Goal: Task Accomplishment & Management: Complete application form

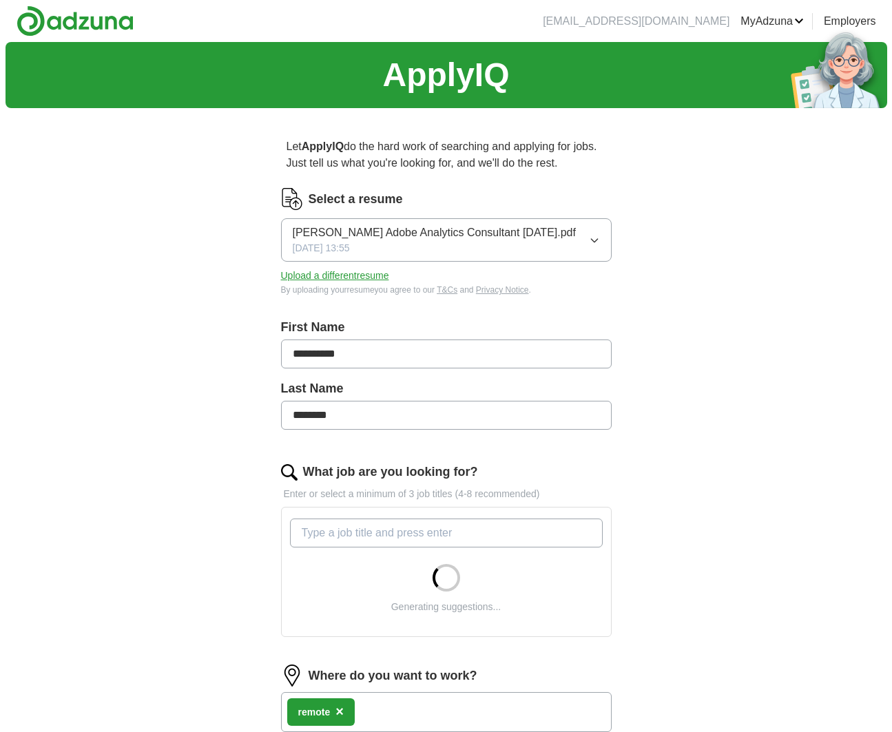
click at [542, 529] on input "What job are you looking for?" at bounding box center [446, 533] width 313 height 29
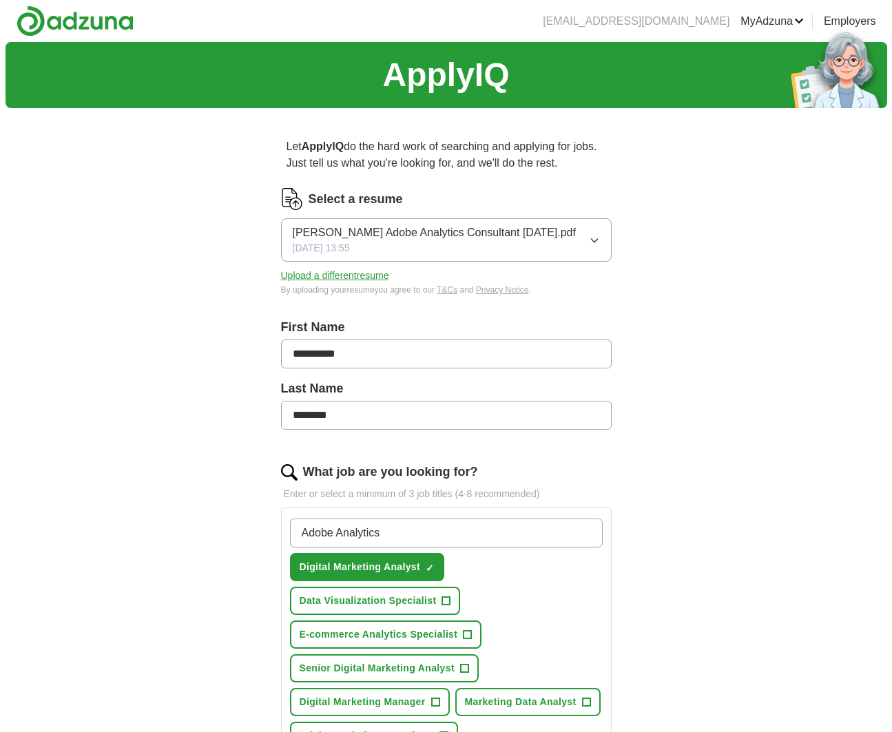
type input "Adobe Analytics"
click at [470, 669] on button "Senior Digital Marketing Analyst +" at bounding box center [384, 668] width 189 height 28
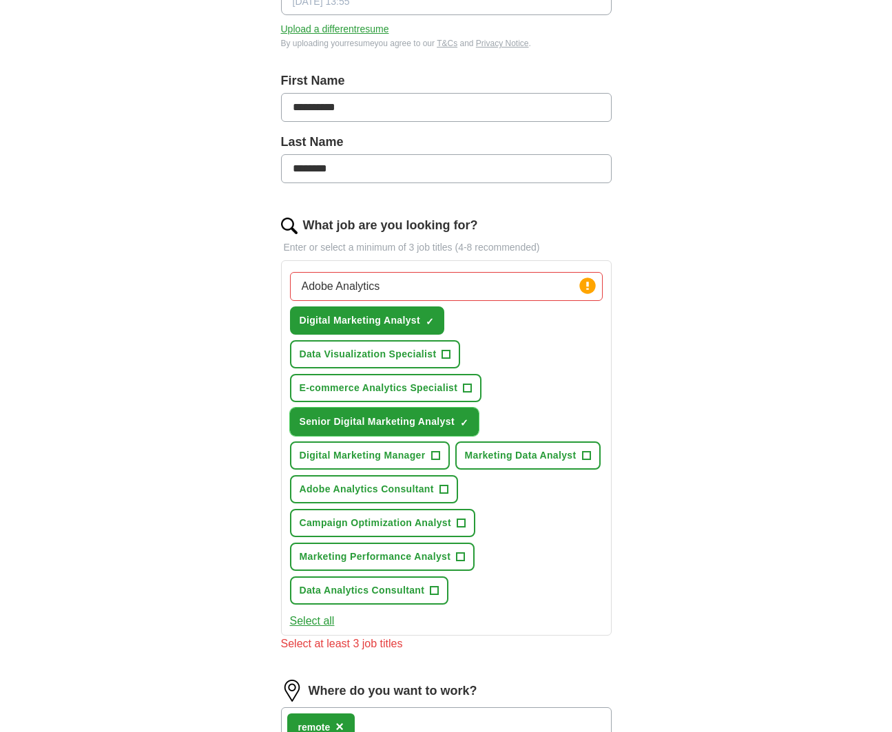
scroll to position [245, 0]
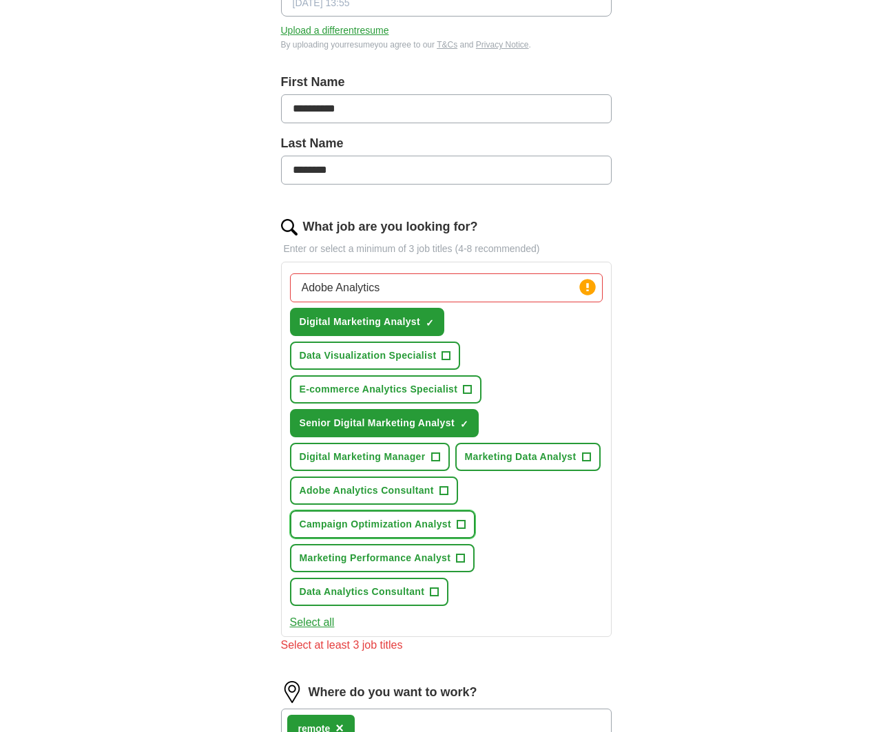
click at [464, 530] on span "+" at bounding box center [461, 524] width 8 height 11
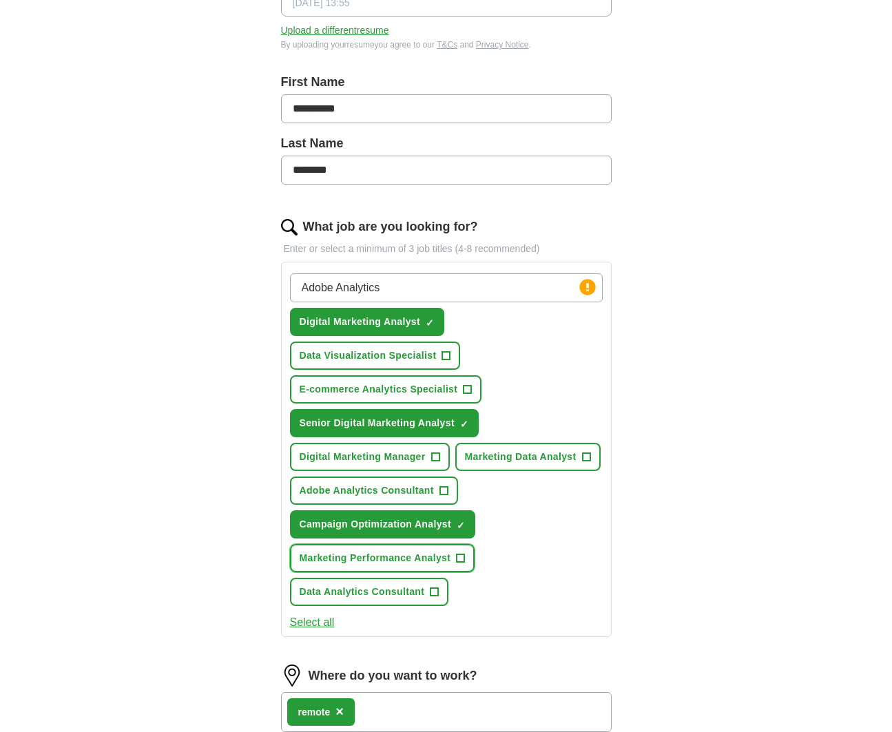
click at [466, 572] on button "Marketing Performance Analyst +" at bounding box center [382, 558] width 185 height 28
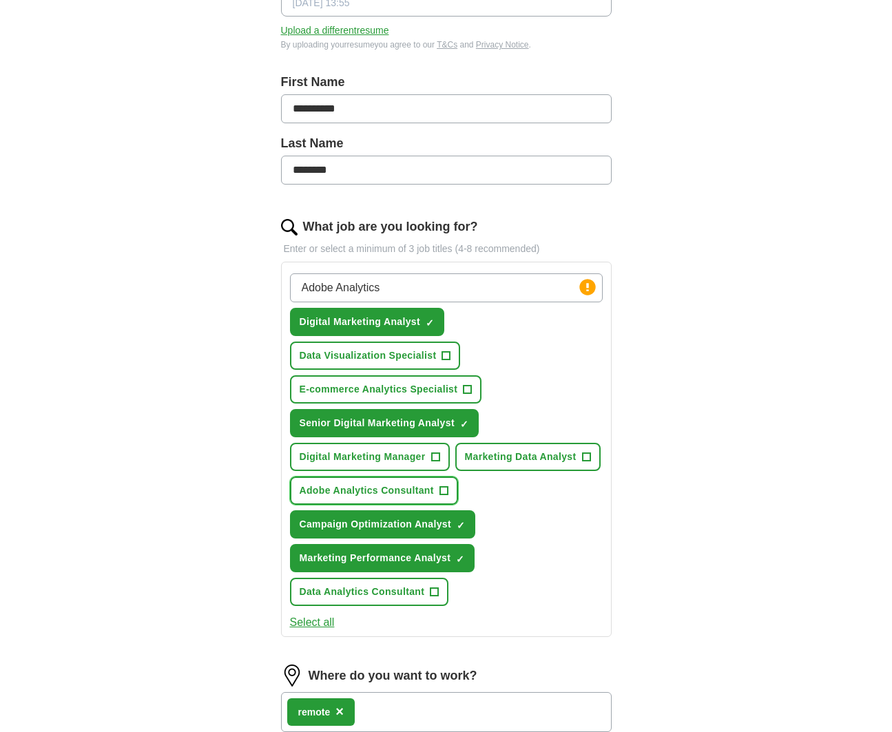
click at [448, 505] on button "Adobe Analytics Consultant +" at bounding box center [374, 491] width 168 height 28
click at [455, 471] on button "Marketing Data Analyst +" at bounding box center [527, 457] width 145 height 28
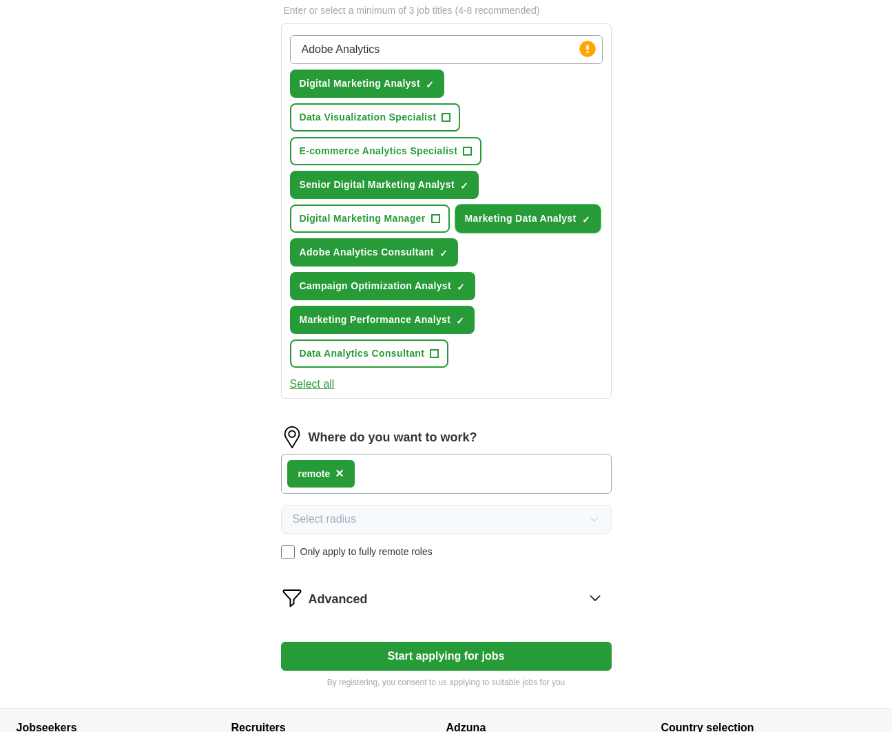
scroll to position [491, 0]
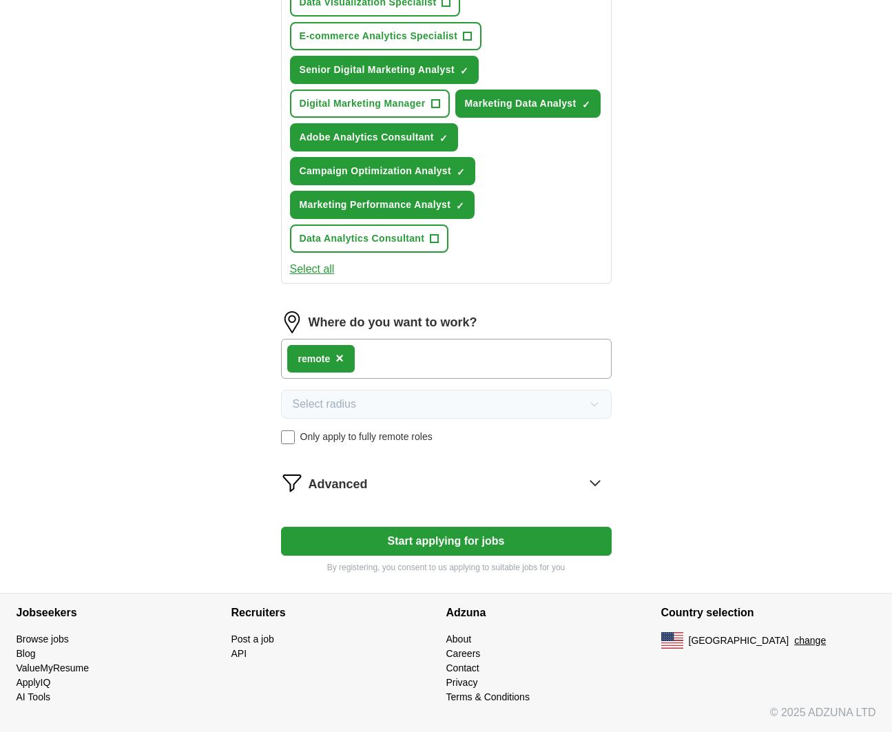
click at [433, 548] on button "Start applying for jobs" at bounding box center [446, 541] width 331 height 29
select select "**"
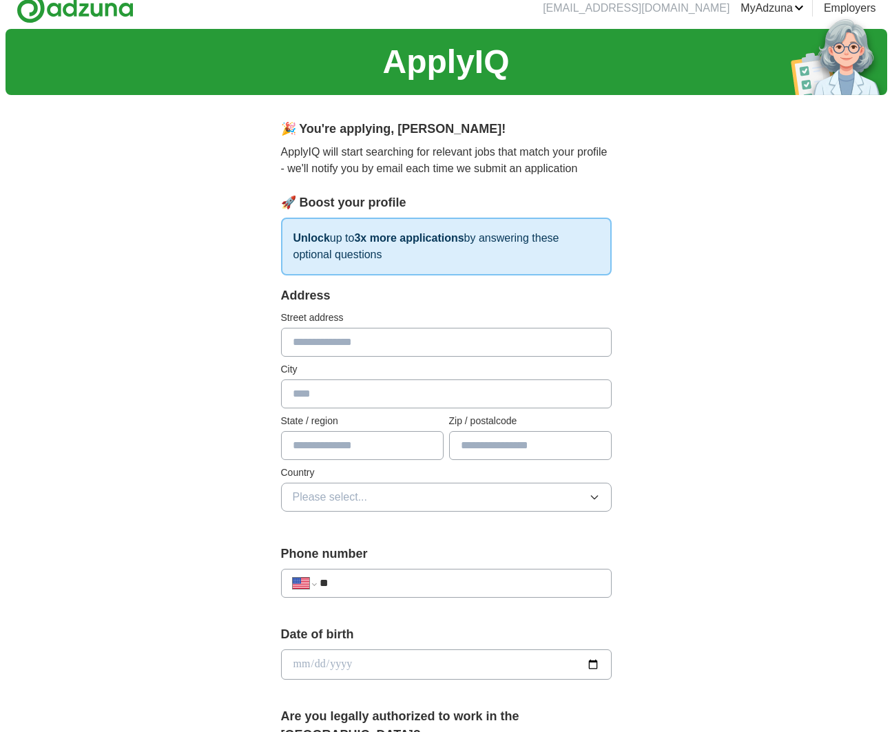
scroll to position [0, 0]
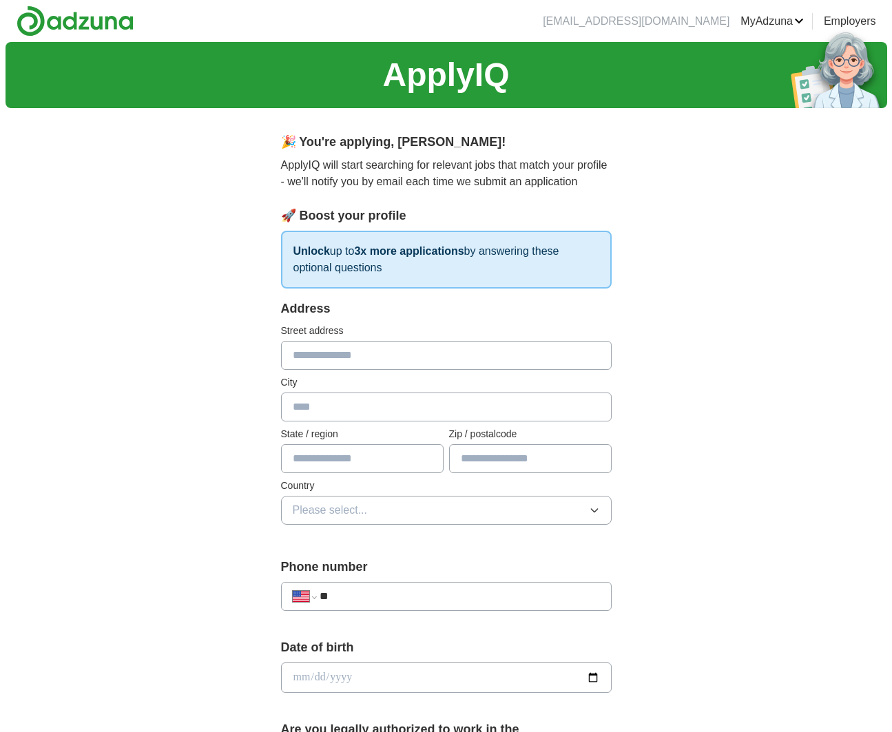
click at [372, 351] on input "text" at bounding box center [446, 355] width 331 height 29
type input "**********"
type input "**"
type input "*****"
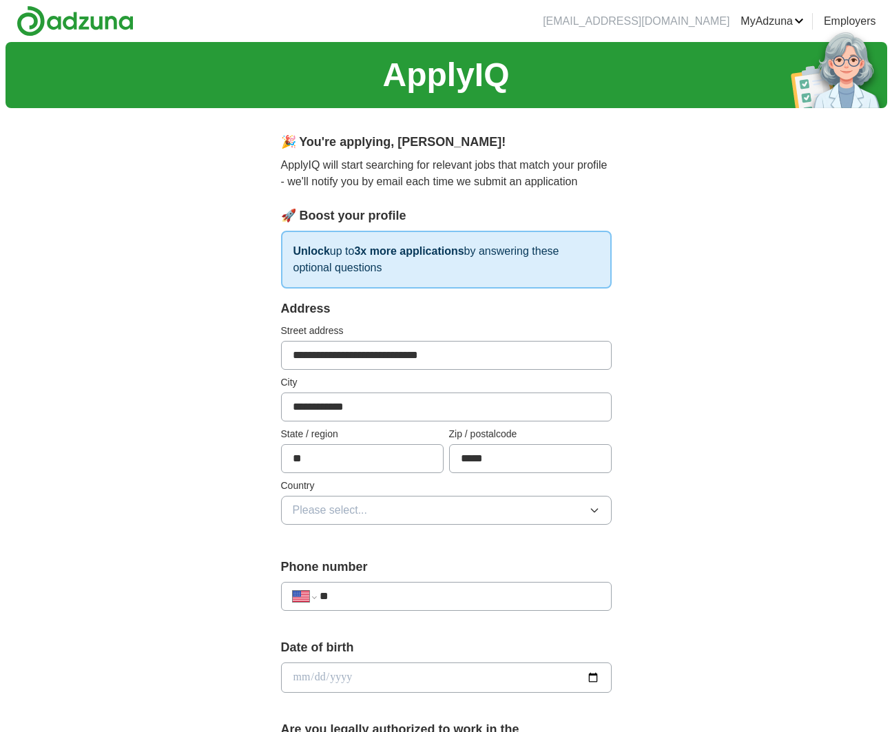
click at [399, 524] on button "Please select..." at bounding box center [446, 510] width 331 height 29
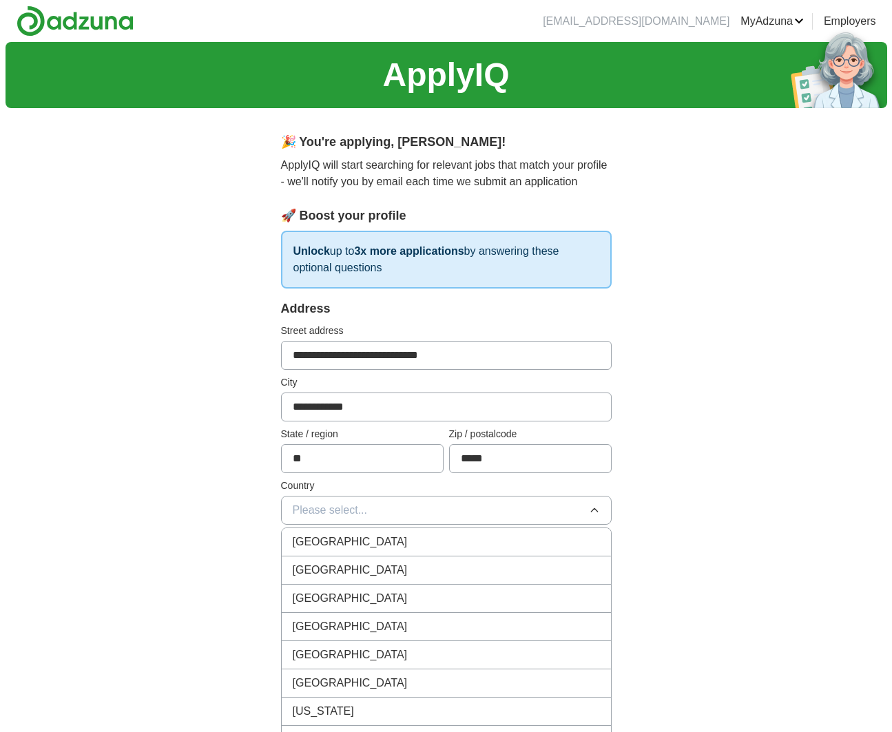
click at [391, 569] on div "[GEOGRAPHIC_DATA]" at bounding box center [446, 570] width 307 height 17
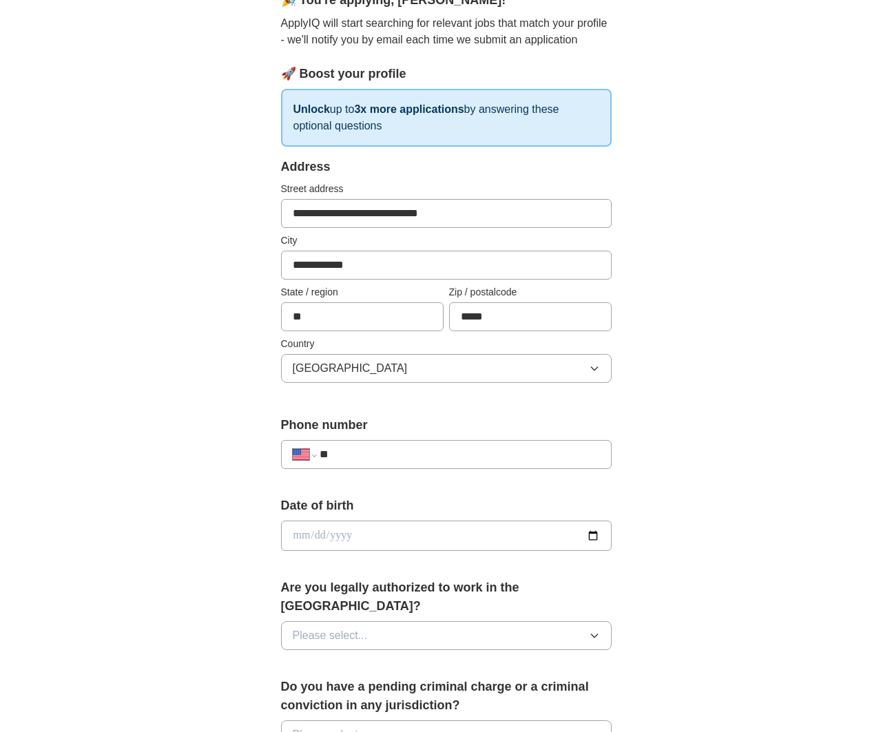
scroll to position [144, 0]
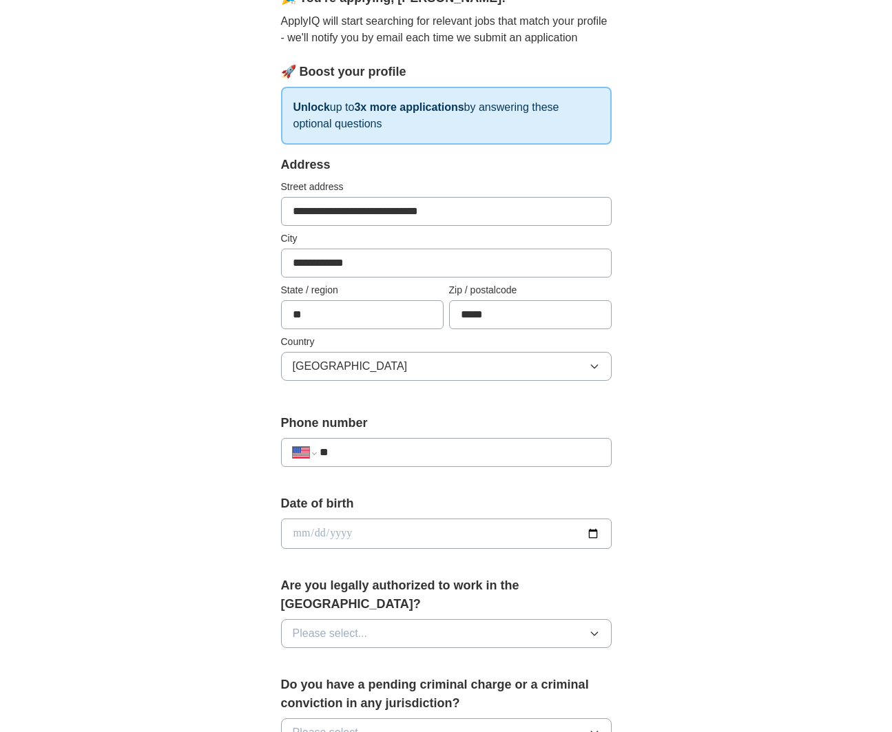
click at [426, 448] on input "**" at bounding box center [460, 452] width 280 height 17
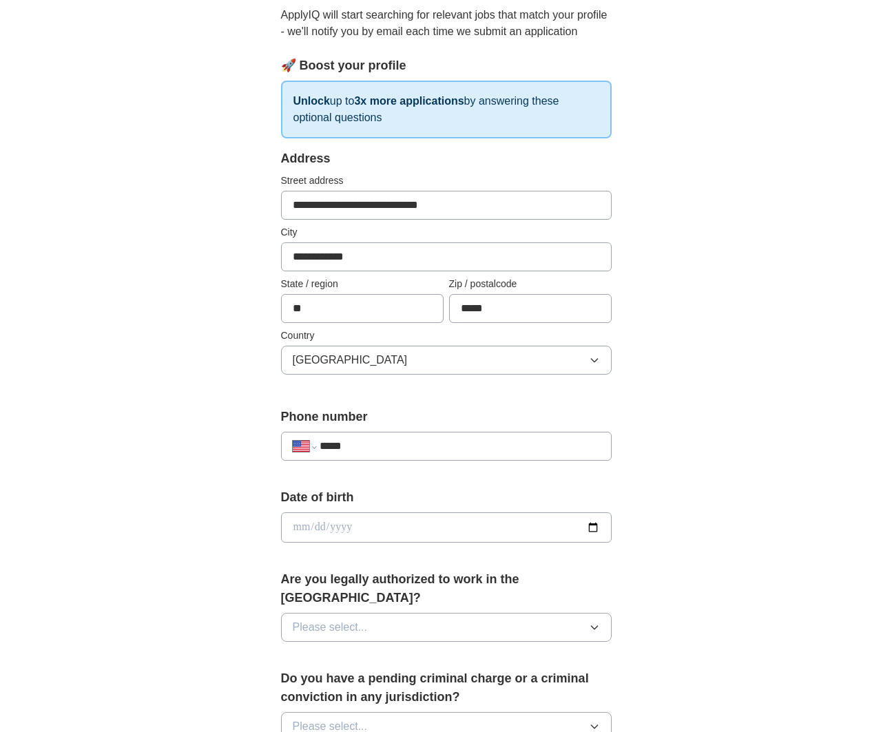
scroll to position [152, 0]
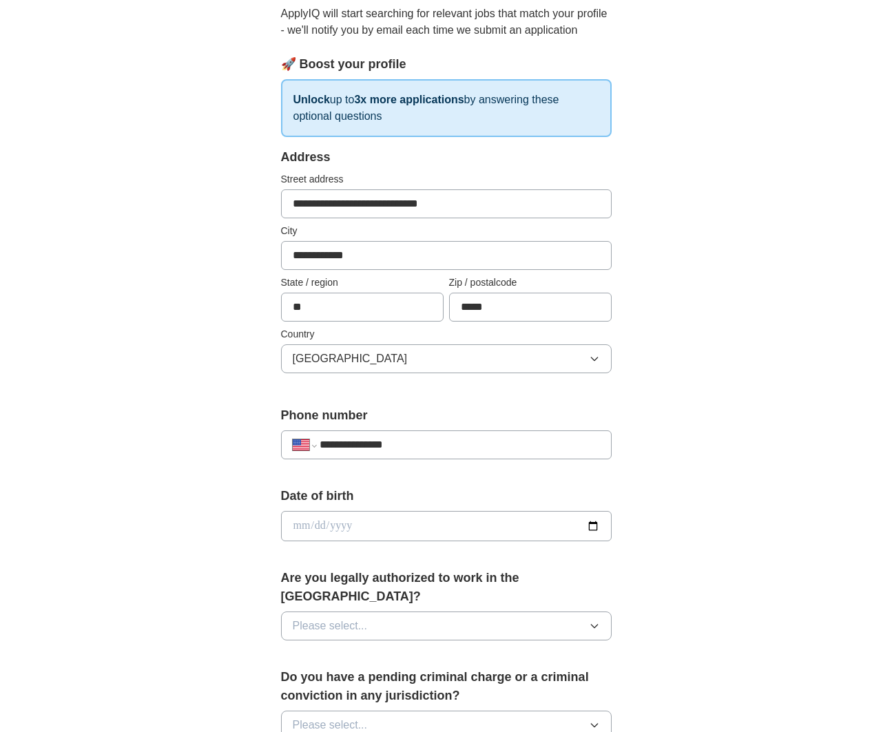
type input "**********"
click at [590, 524] on input "date" at bounding box center [446, 526] width 331 height 30
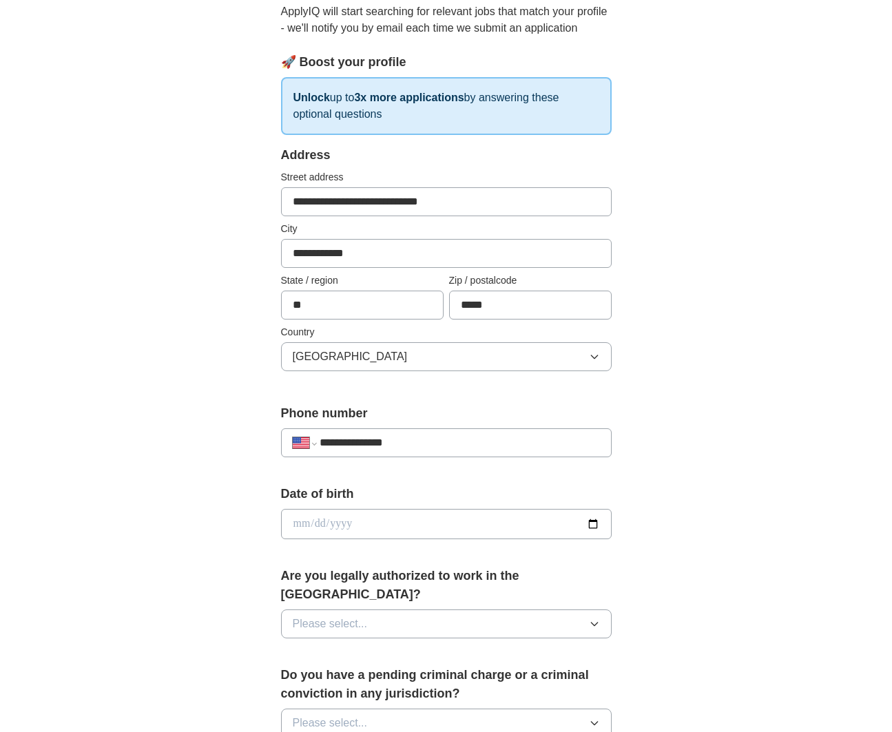
click at [331, 531] on input "date" at bounding box center [446, 524] width 331 height 30
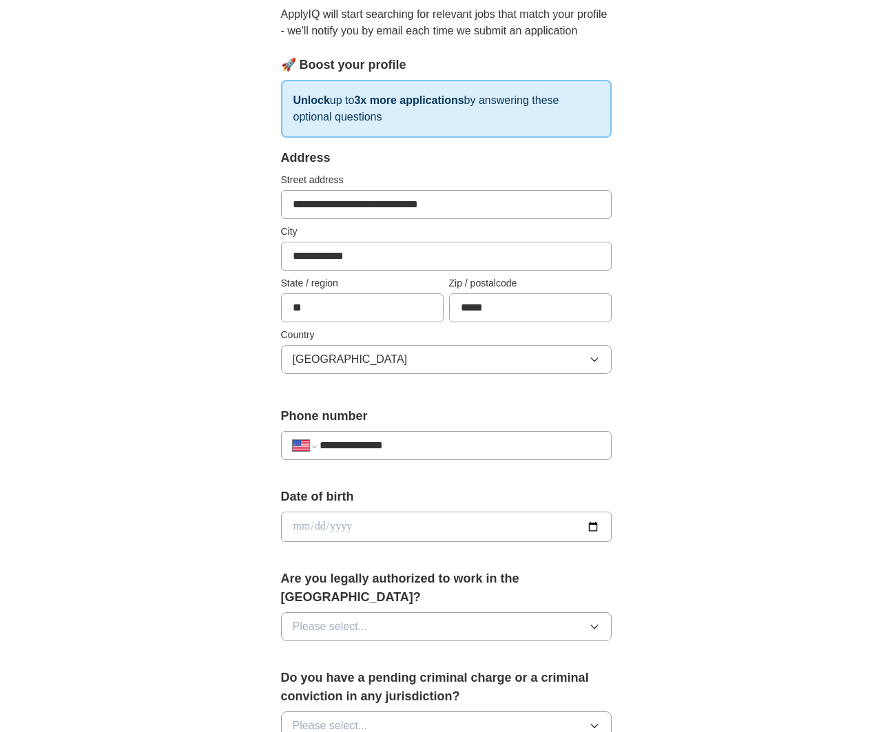
scroll to position [149, 0]
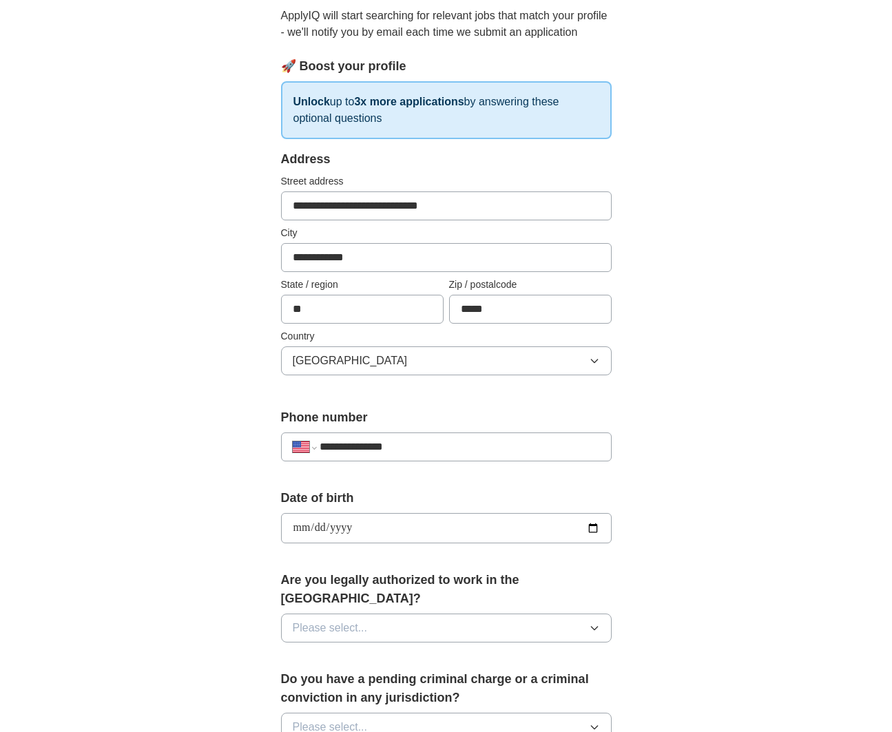
type input "**********"
click at [338, 620] on span "Please select..." at bounding box center [330, 628] width 75 height 17
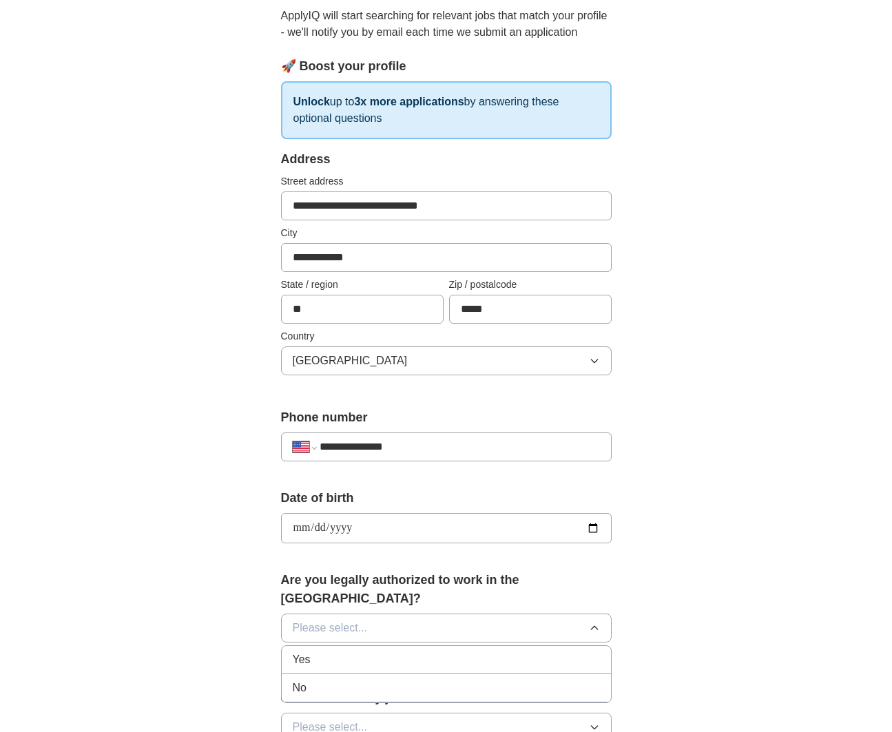
click at [335, 652] on div "Yes" at bounding box center [446, 660] width 307 height 17
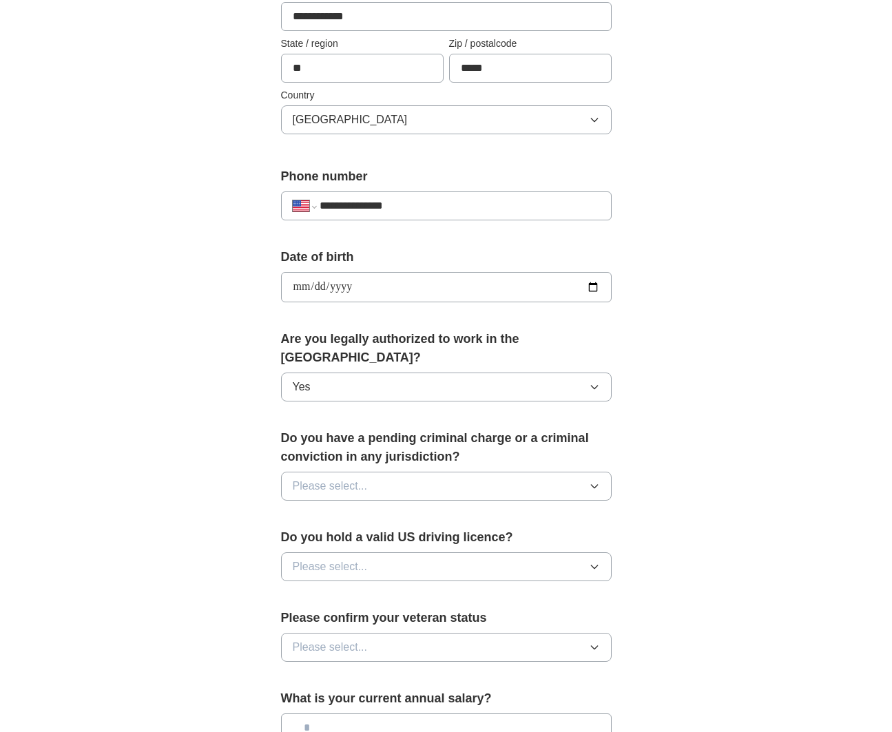
scroll to position [393, 0]
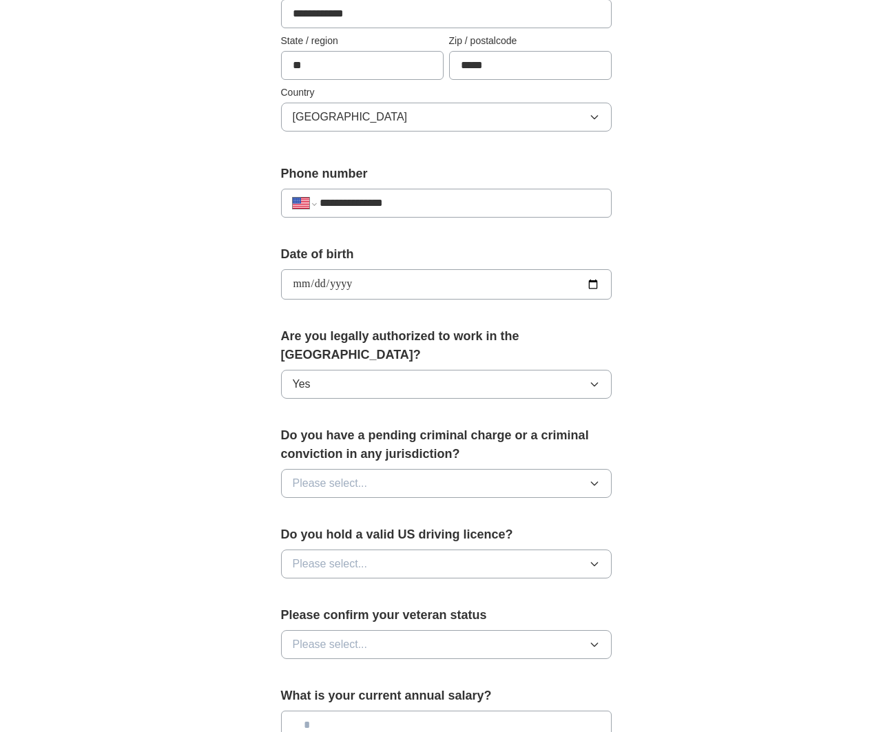
click at [359, 476] on button "Please select..." at bounding box center [446, 483] width 331 height 29
click at [356, 535] on div "No" at bounding box center [446, 543] width 307 height 17
click at [356, 556] on span "Please select..." at bounding box center [330, 564] width 75 height 17
click at [348, 587] on div "Yes" at bounding box center [446, 595] width 307 height 17
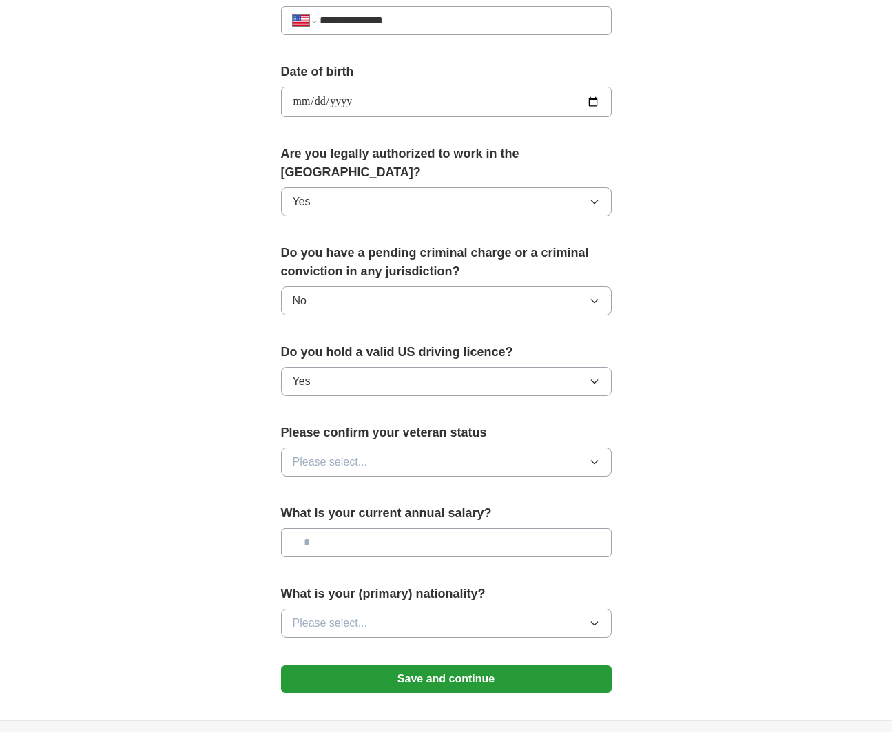
click at [364, 454] on span "Please select..." at bounding box center [330, 462] width 75 height 17
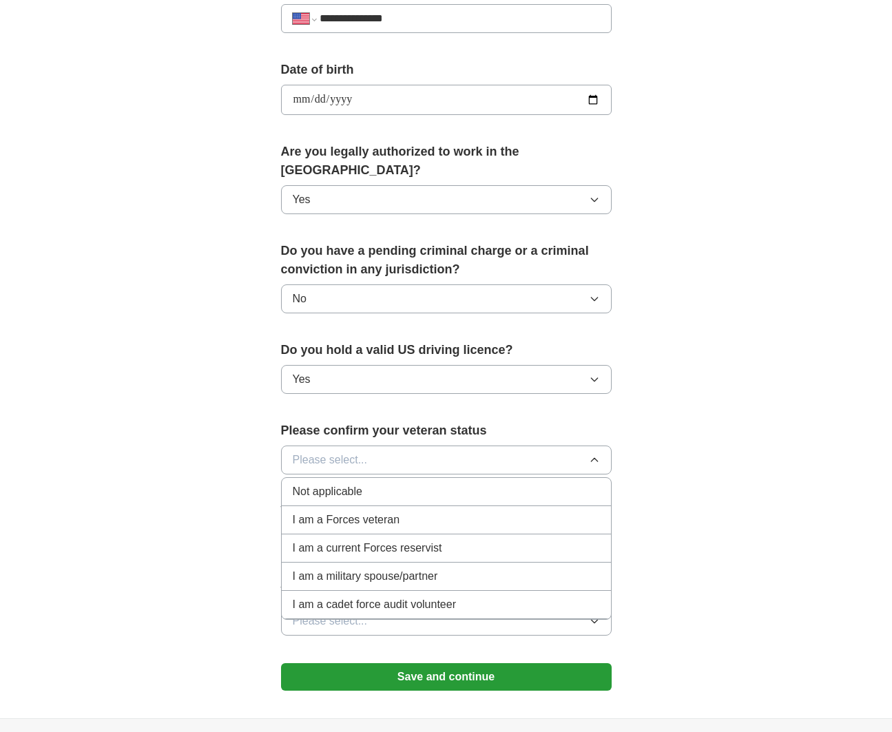
scroll to position [579, 0]
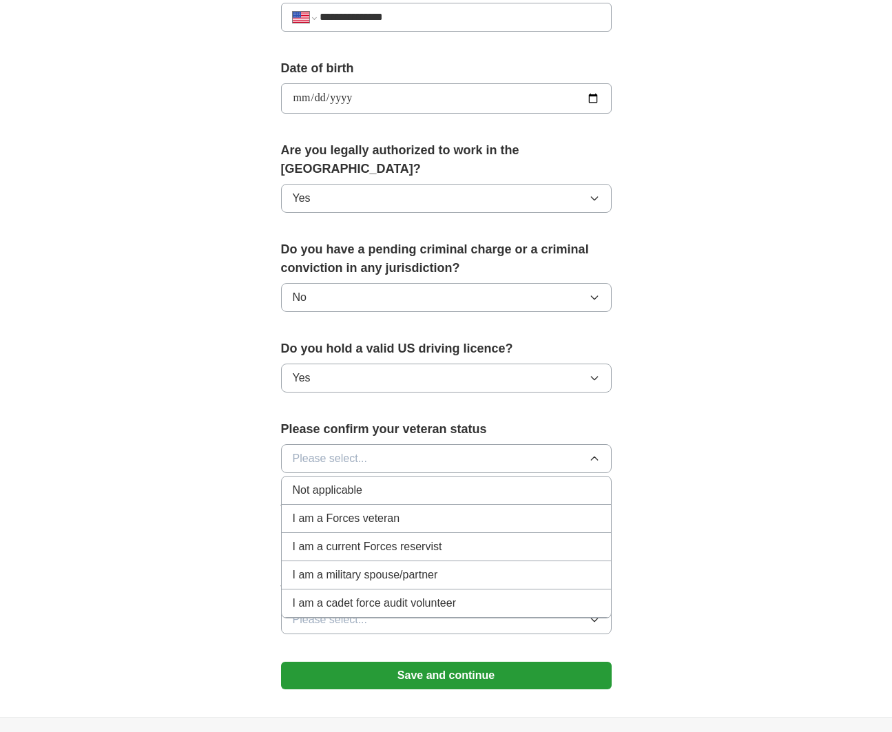
click at [366, 482] on div "Not applicable" at bounding box center [446, 490] width 307 height 17
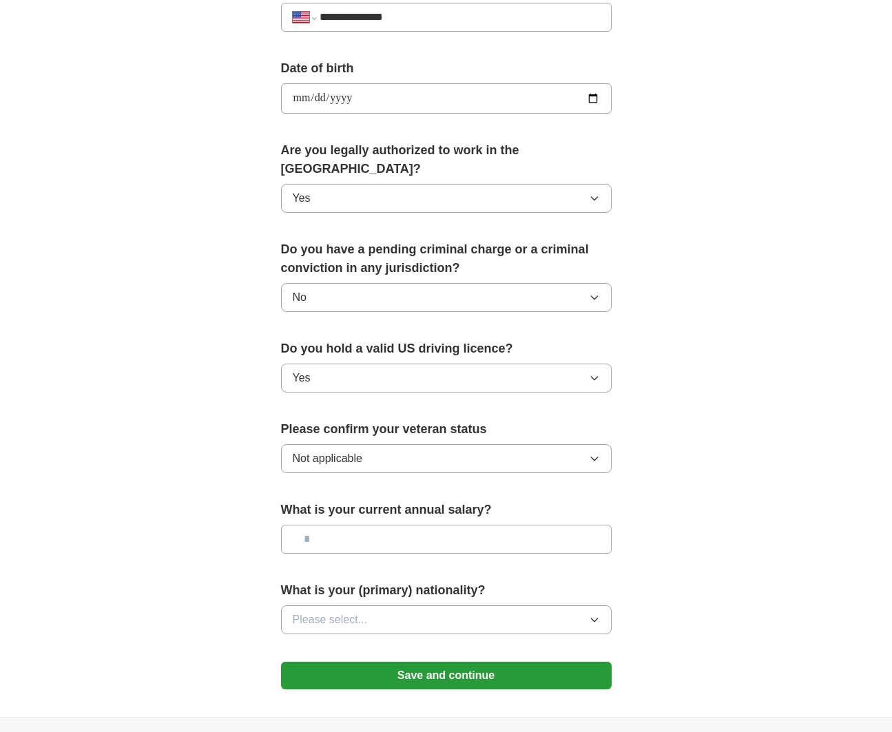
click at [360, 530] on input "text" at bounding box center [446, 539] width 331 height 29
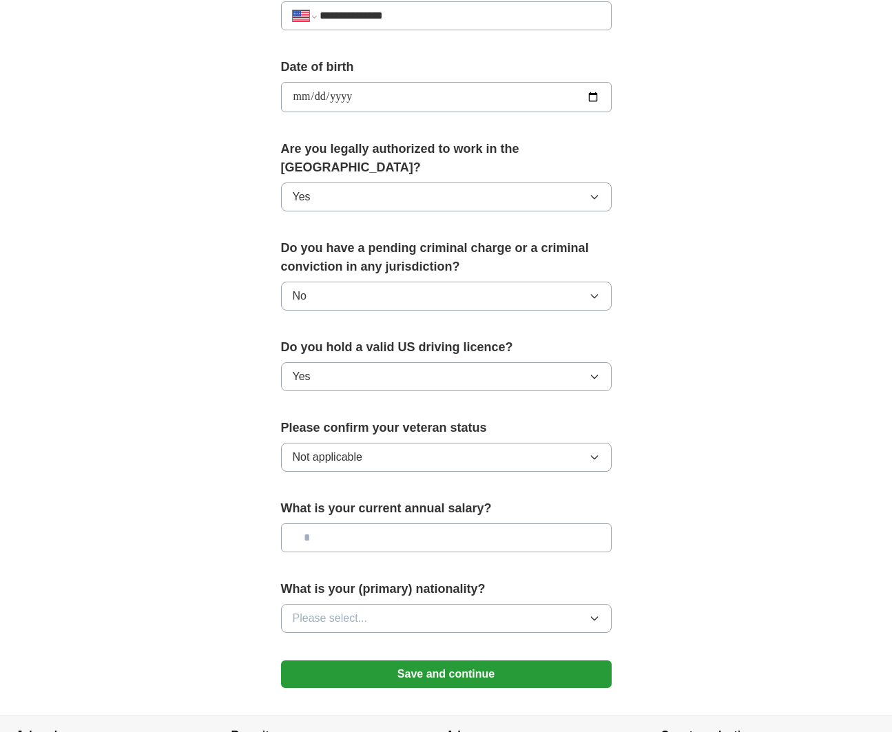
scroll to position [583, 0]
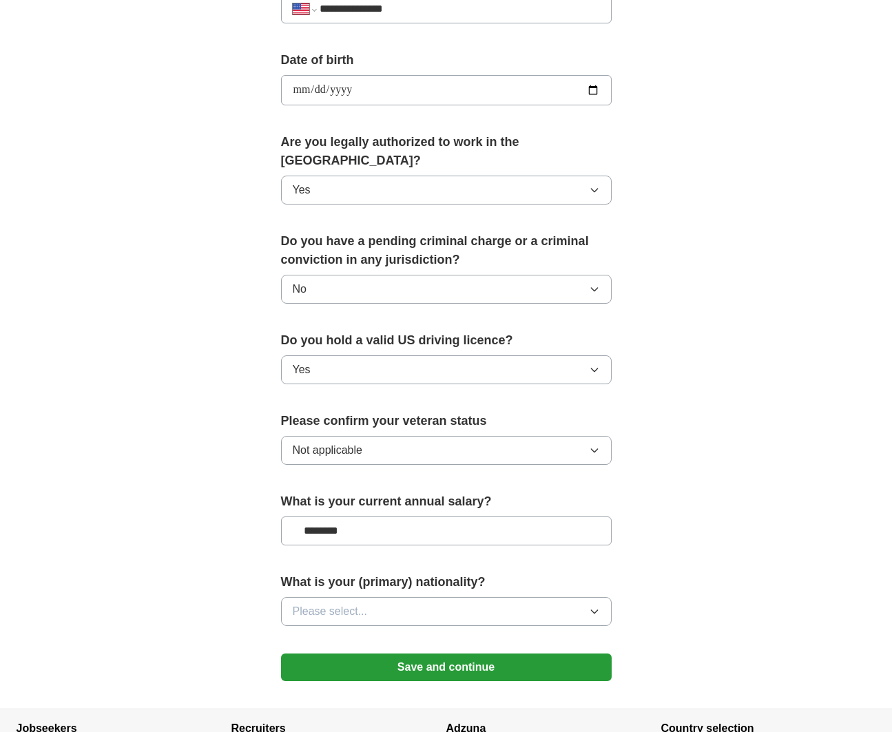
type input "********"
click at [355, 603] on span "Please select..." at bounding box center [330, 611] width 75 height 17
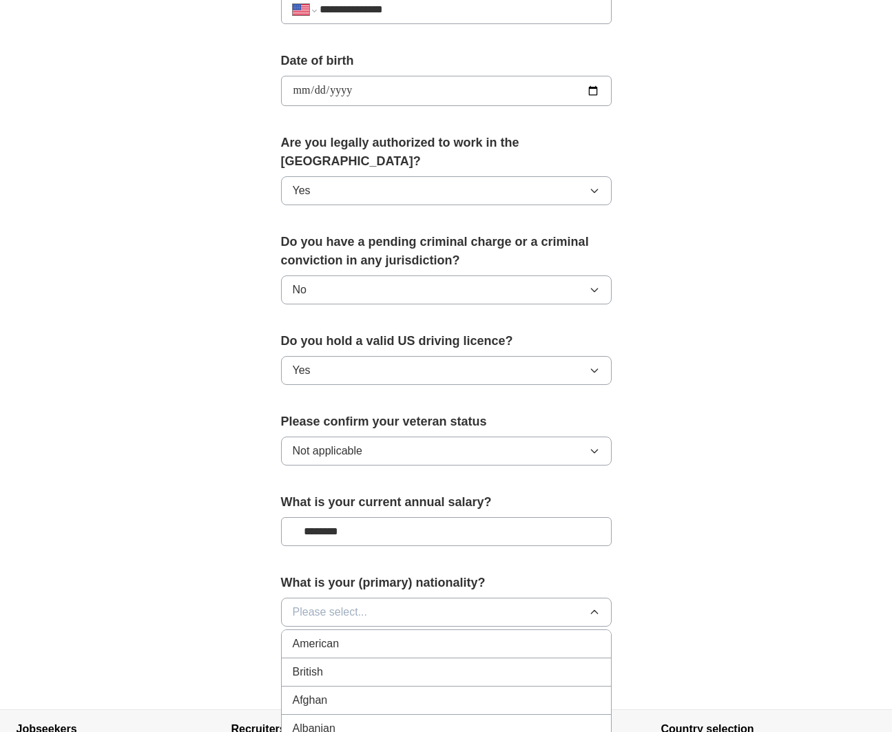
scroll to position [1, 0]
click at [343, 635] on div "American" at bounding box center [446, 643] width 307 height 17
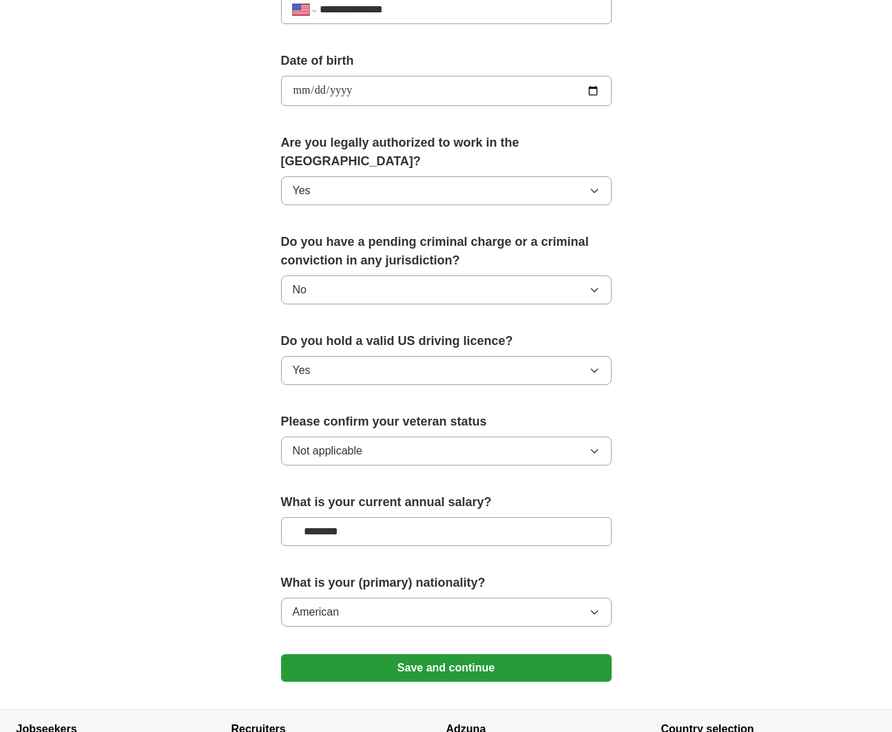
click at [355, 654] on button "Save and continue" at bounding box center [446, 668] width 331 height 28
